Goal: Entertainment & Leisure: Consume media (video, audio)

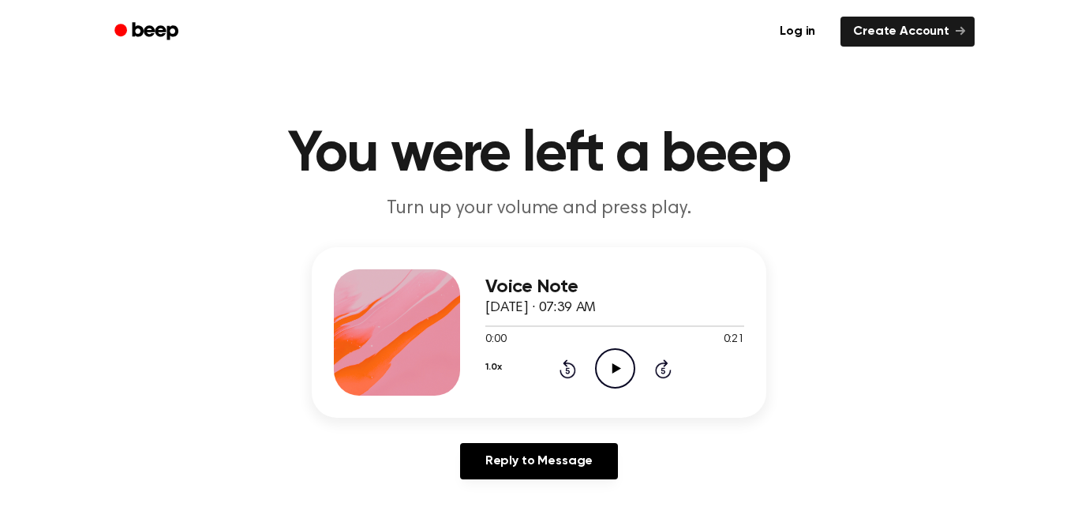
click at [605, 357] on icon "Play Audio" at bounding box center [615, 368] width 40 height 40
click at [610, 363] on icon "Play Audio" at bounding box center [615, 368] width 40 height 40
drag, startPoint x: 485, startPoint y: 327, endPoint x: 521, endPoint y: 329, distance: 36.4
click at [521, 329] on div at bounding box center [615, 325] width 259 height 13
click at [610, 365] on icon "Play Audio" at bounding box center [615, 368] width 40 height 40
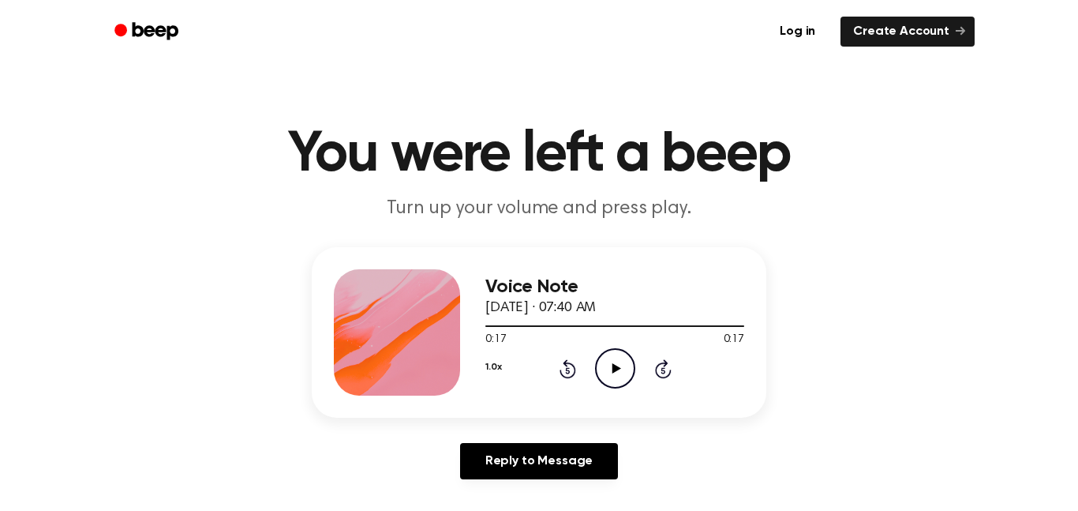
click at [625, 381] on icon "Play Audio" at bounding box center [615, 368] width 40 height 40
click at [608, 362] on icon "Play Audio" at bounding box center [615, 368] width 40 height 40
click at [617, 374] on icon "Play Audio" at bounding box center [615, 368] width 40 height 40
click at [609, 366] on icon "Play Audio" at bounding box center [615, 368] width 40 height 40
click at [614, 381] on icon "Play Audio" at bounding box center [615, 368] width 40 height 40
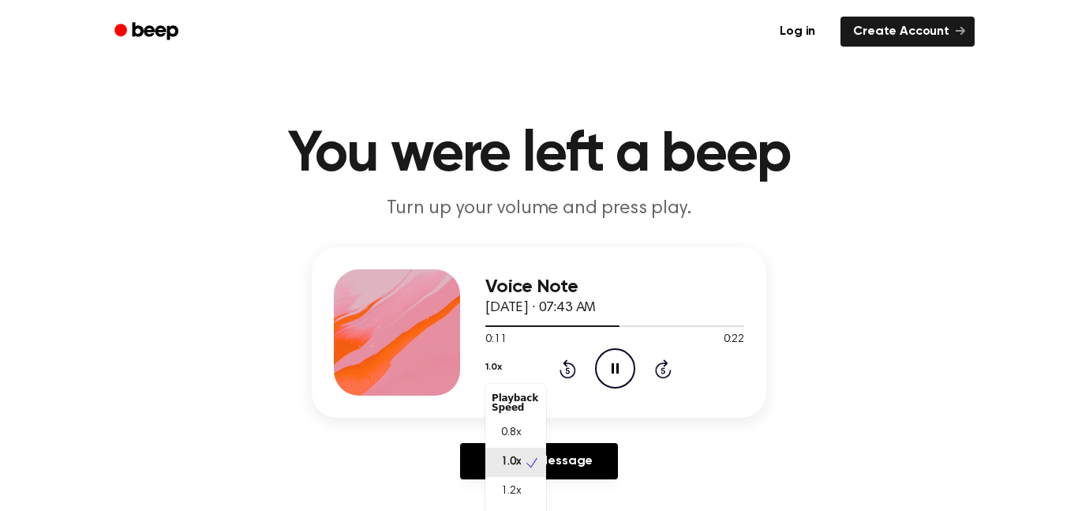
click at [500, 371] on button "1.0x" at bounding box center [494, 367] width 16 height 27
click at [514, 490] on span "1.2x" at bounding box center [511, 491] width 20 height 17
click at [500, 366] on button "1.2x" at bounding box center [493, 367] width 15 height 27
click at [518, 431] on span "0.8x" at bounding box center [511, 433] width 20 height 17
click at [614, 373] on icon "Play Audio" at bounding box center [615, 368] width 40 height 40
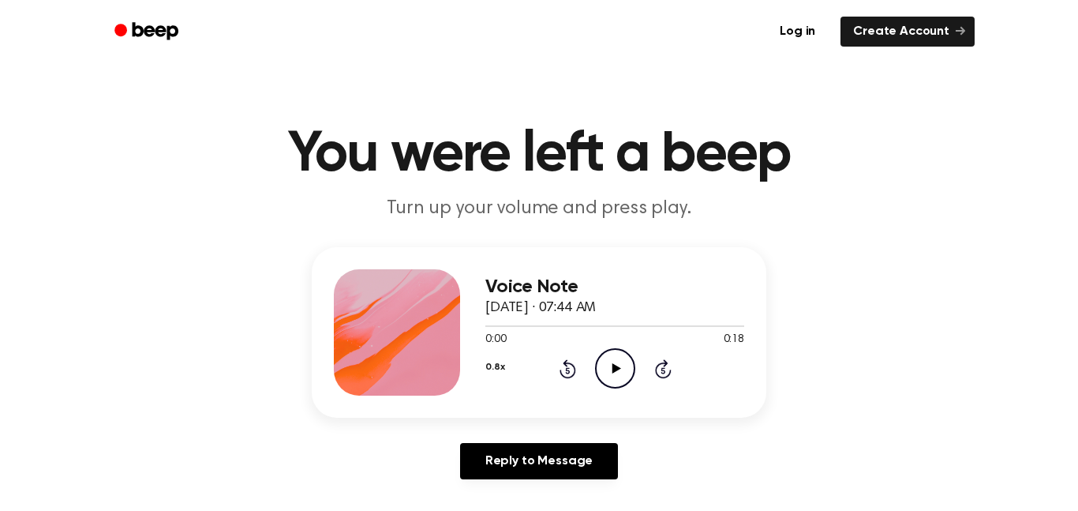
click at [615, 362] on icon "Play Audio" at bounding box center [615, 368] width 40 height 40
click at [648, 321] on div at bounding box center [615, 325] width 259 height 13
click at [613, 373] on icon "Play Audio" at bounding box center [615, 368] width 40 height 40
click at [607, 353] on icon "Play Audio" at bounding box center [615, 368] width 40 height 40
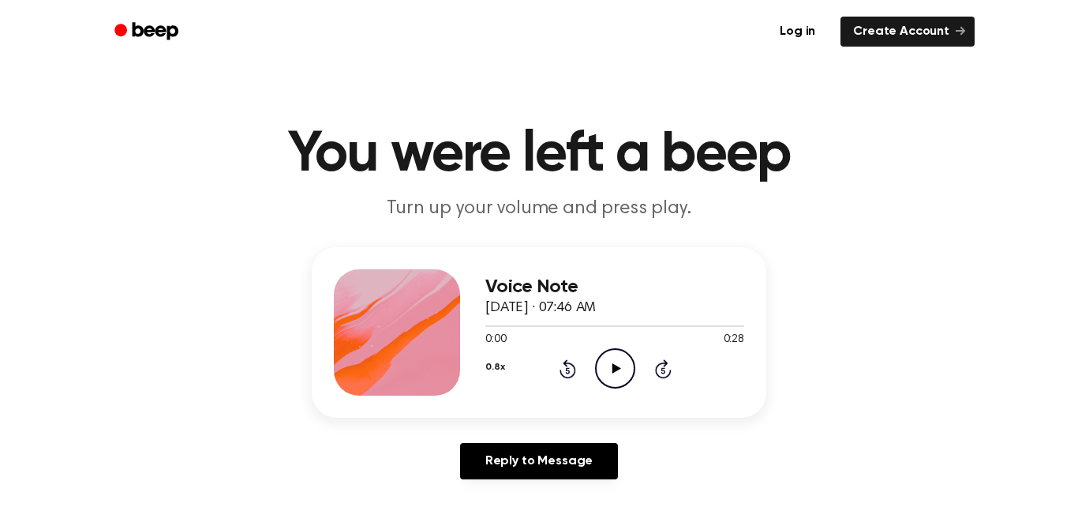
click at [602, 369] on icon "Play Audio" at bounding box center [615, 368] width 40 height 40
